Goal: Task Accomplishment & Management: Manage account settings

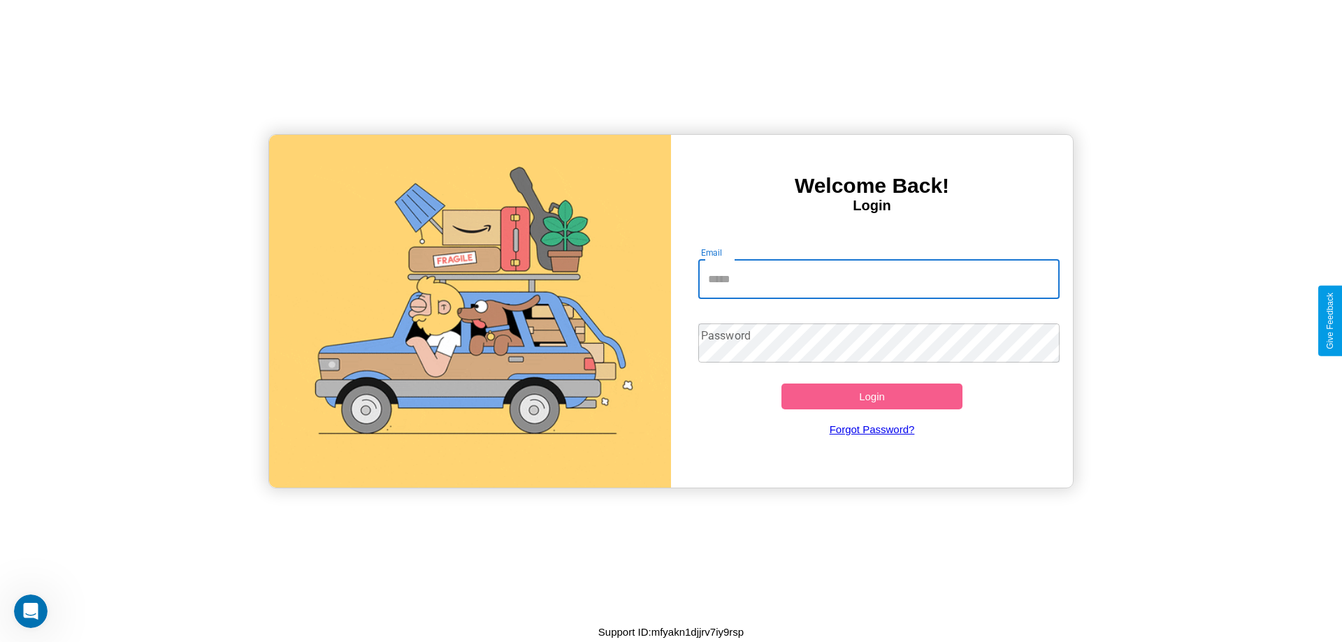
click at [879, 279] on input "Email" at bounding box center [879, 279] width 362 height 39
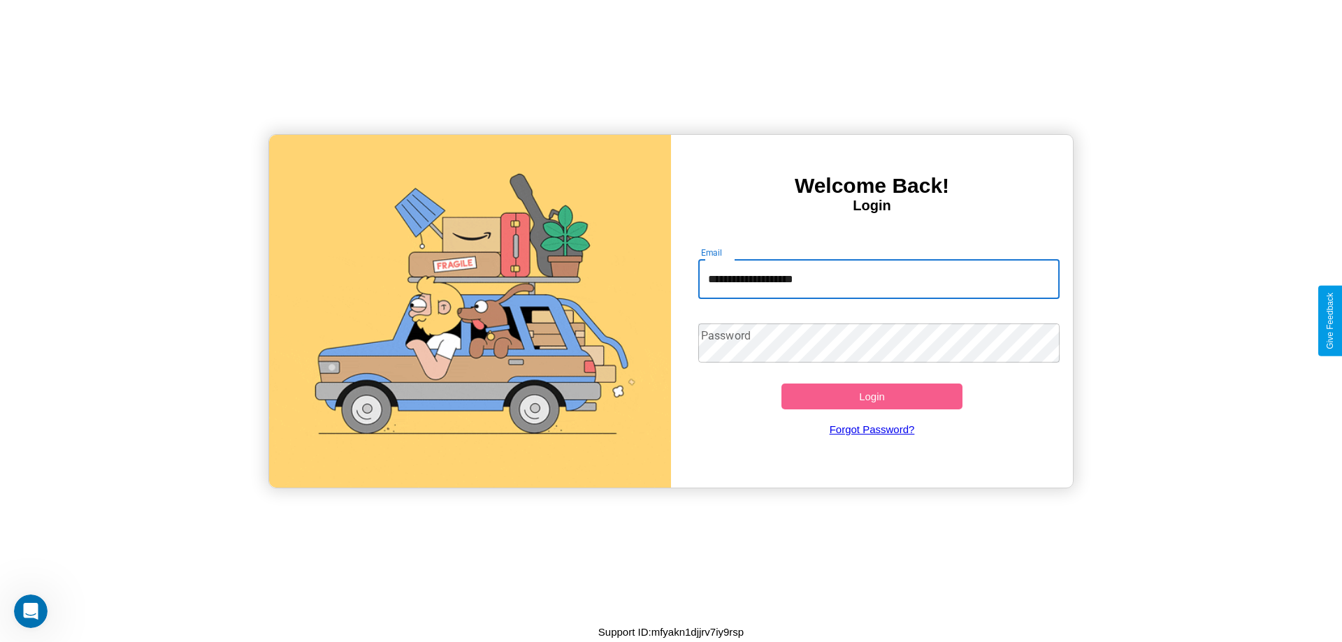
type input "**********"
click at [872, 396] on button "Login" at bounding box center [871, 397] width 181 height 26
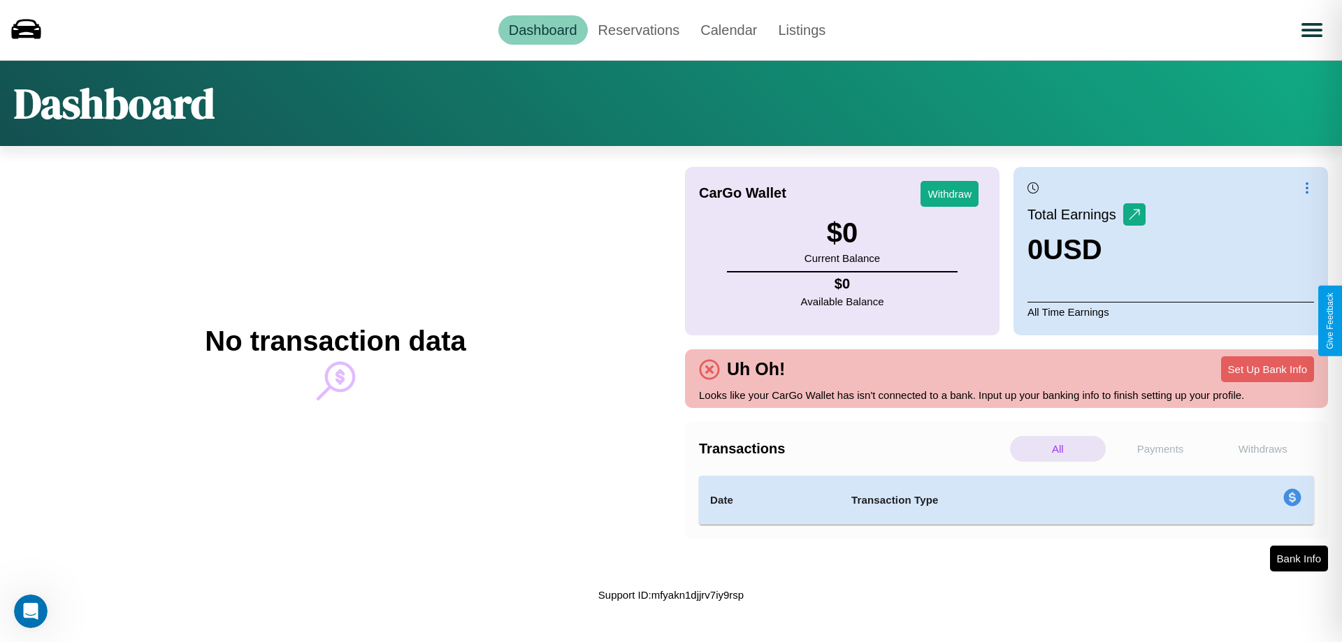
click at [1160, 449] on p "Payments" at bounding box center [1161, 449] width 96 height 26
click at [1262, 449] on p "Withdraws" at bounding box center [1263, 449] width 96 height 26
click at [638, 29] on link "Reservations" at bounding box center [639, 29] width 103 height 29
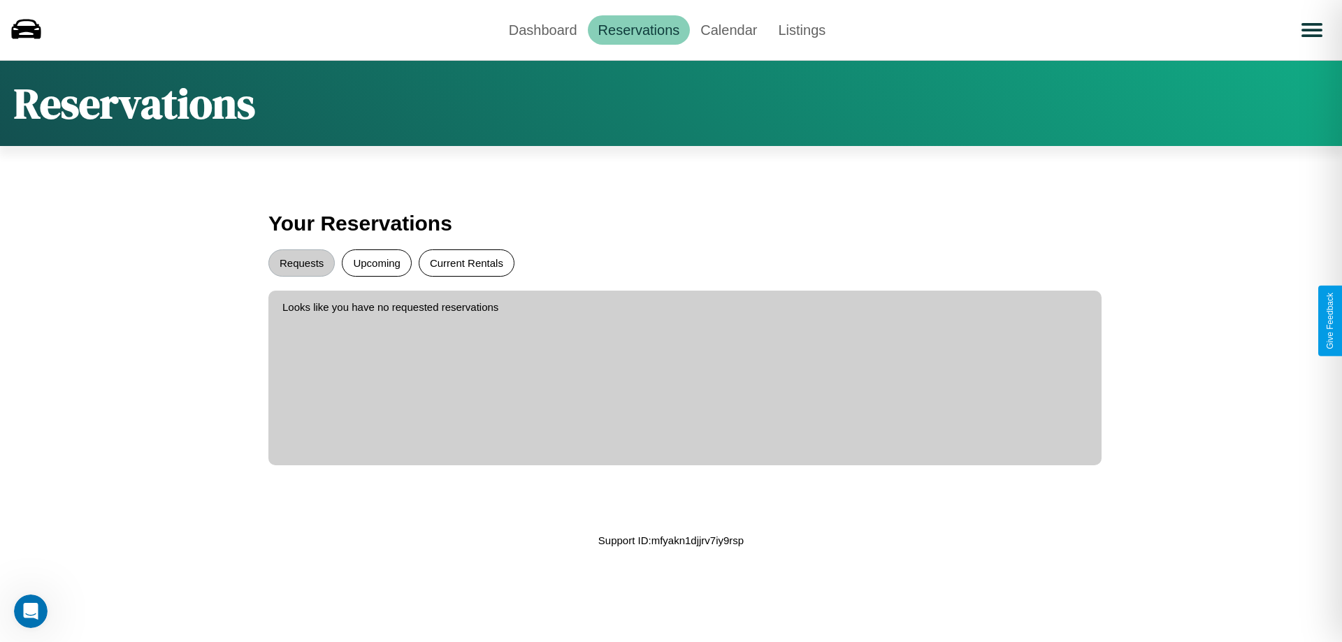
click at [466, 263] on button "Current Rentals" at bounding box center [467, 263] width 96 height 27
click at [301, 263] on button "Requests" at bounding box center [301, 263] width 66 height 27
click at [377, 263] on button "Upcoming" at bounding box center [377, 263] width 70 height 27
